Goal: Task Accomplishment & Management: Manage account settings

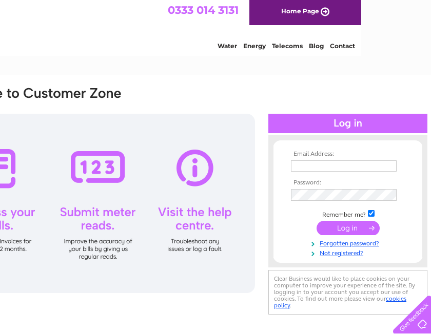
scroll to position [0, 72]
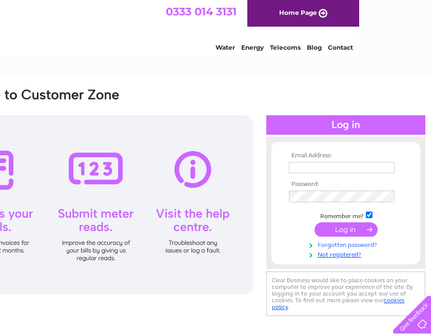
click at [336, 246] on link "Forgotten password?" at bounding box center [347, 244] width 116 height 10
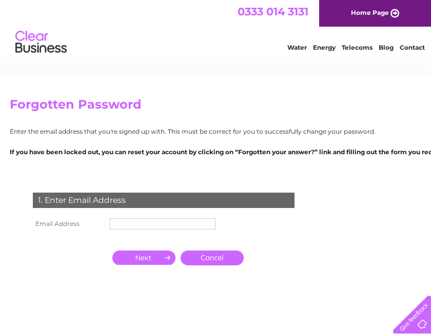
click at [182, 226] on input "text" at bounding box center [163, 223] width 106 height 11
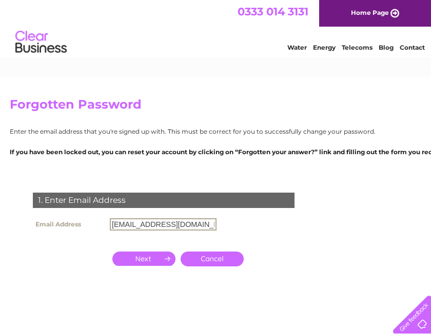
type input "huseyinargavan@icloud.com"
click at [146, 258] on input "button" at bounding box center [143, 259] width 63 height 14
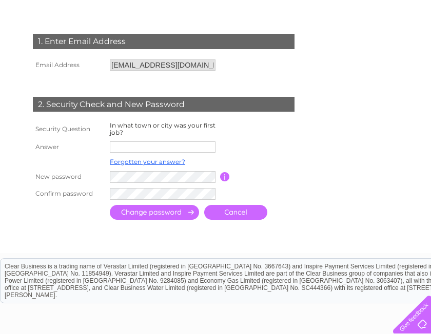
scroll to position [159, 0]
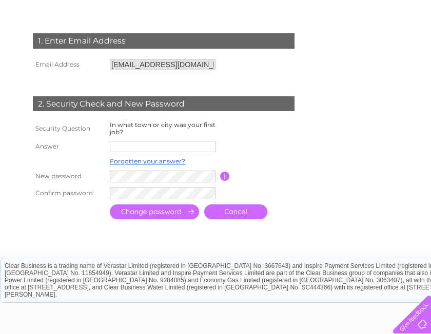
click at [162, 151] on input "text" at bounding box center [163, 146] width 106 height 11
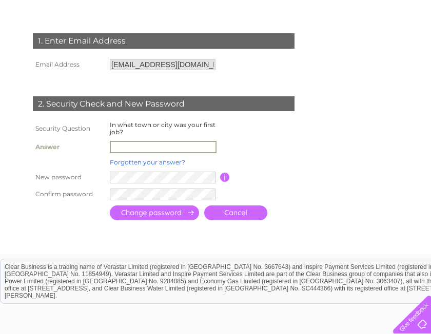
click at [169, 164] on link "Forgotten your answer?" at bounding box center [147, 162] width 75 height 8
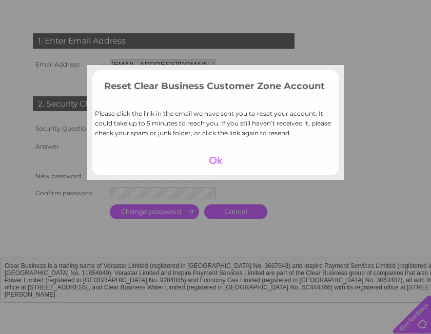
click at [216, 162] on div at bounding box center [215, 160] width 63 height 14
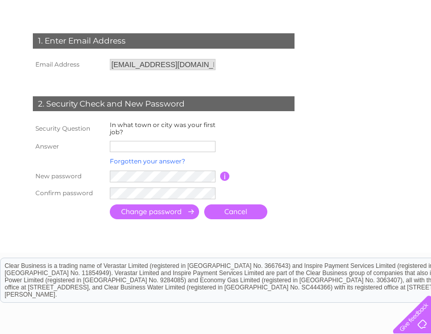
click at [170, 163] on link "Forgotten your answer?" at bounding box center [147, 161] width 75 height 8
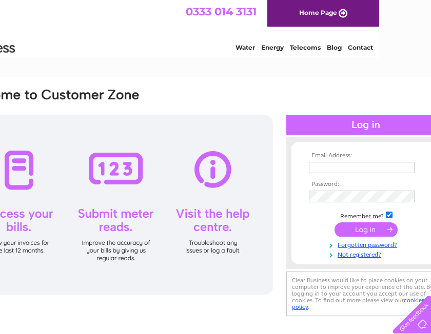
scroll to position [0, 60]
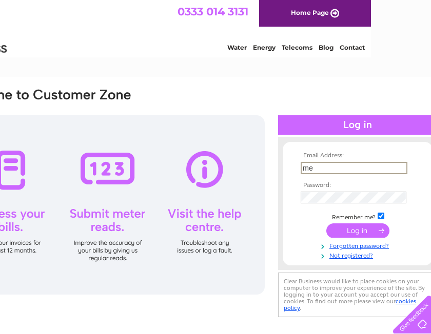
type input "m"
type input "huseyinargavan@icloud.com"
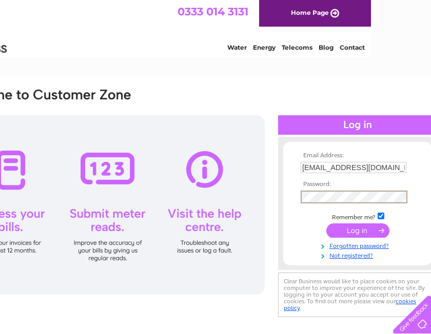
click at [347, 236] on input "submit" at bounding box center [357, 231] width 63 height 14
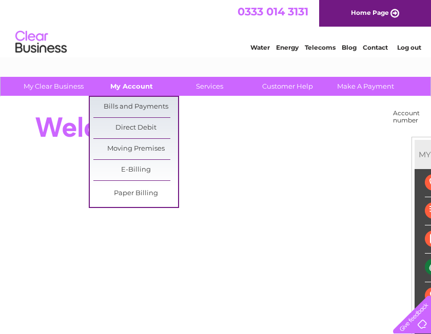
click at [144, 79] on link "My Account" at bounding box center [131, 86] width 85 height 19
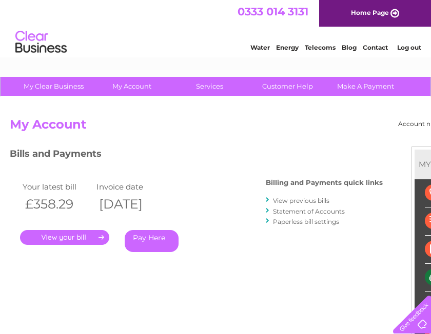
click at [315, 203] on link "View previous bills" at bounding box center [301, 201] width 56 height 8
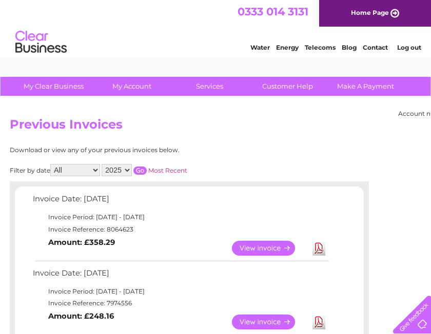
scroll to position [26, 0]
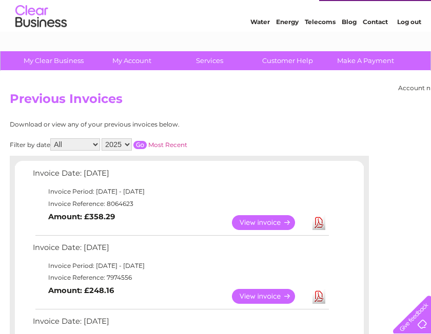
select select "2024"
click at [147, 142] on input "button" at bounding box center [139, 145] width 13 height 8
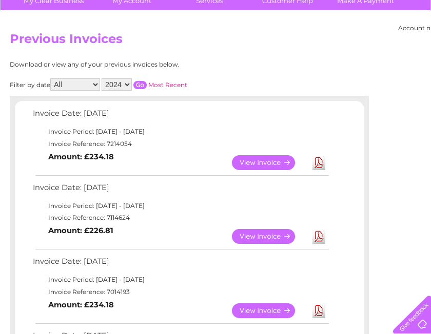
scroll to position [109, 0]
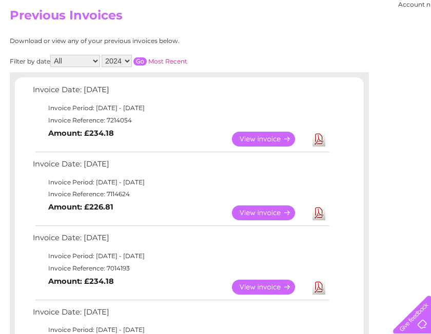
click at [275, 134] on link "View" at bounding box center [269, 139] width 75 height 15
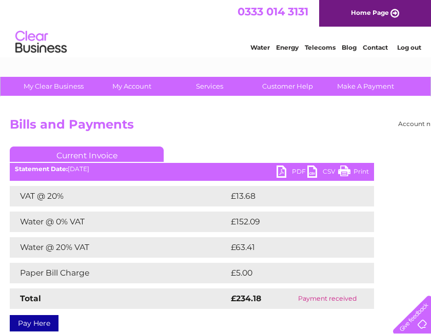
click at [289, 171] on link "PDF" at bounding box center [291, 173] width 31 height 15
